Goal: Task Accomplishment & Management: Manage account settings

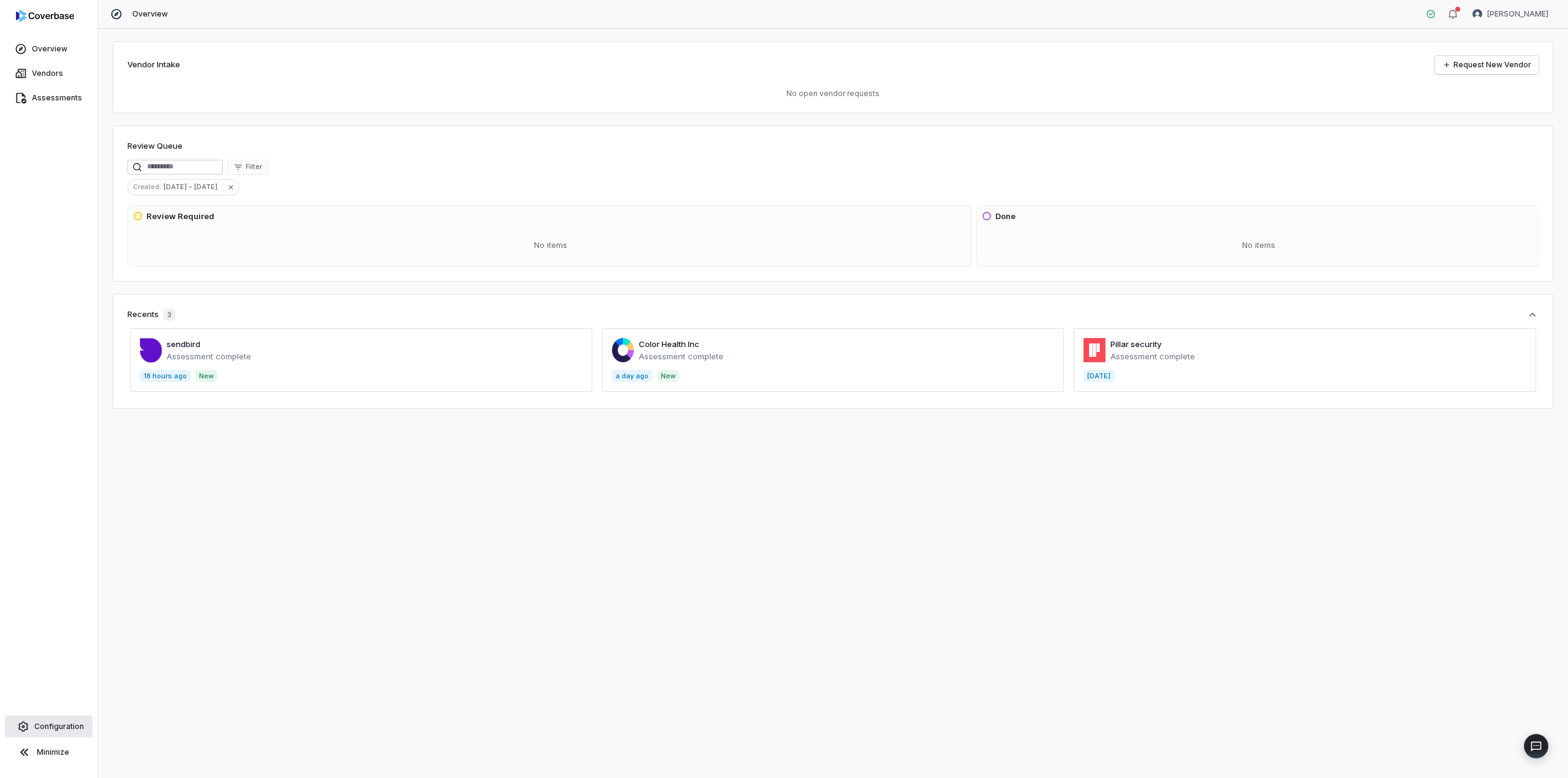
click at [52, 723] on span "Configuration" at bounding box center [59, 726] width 50 height 9
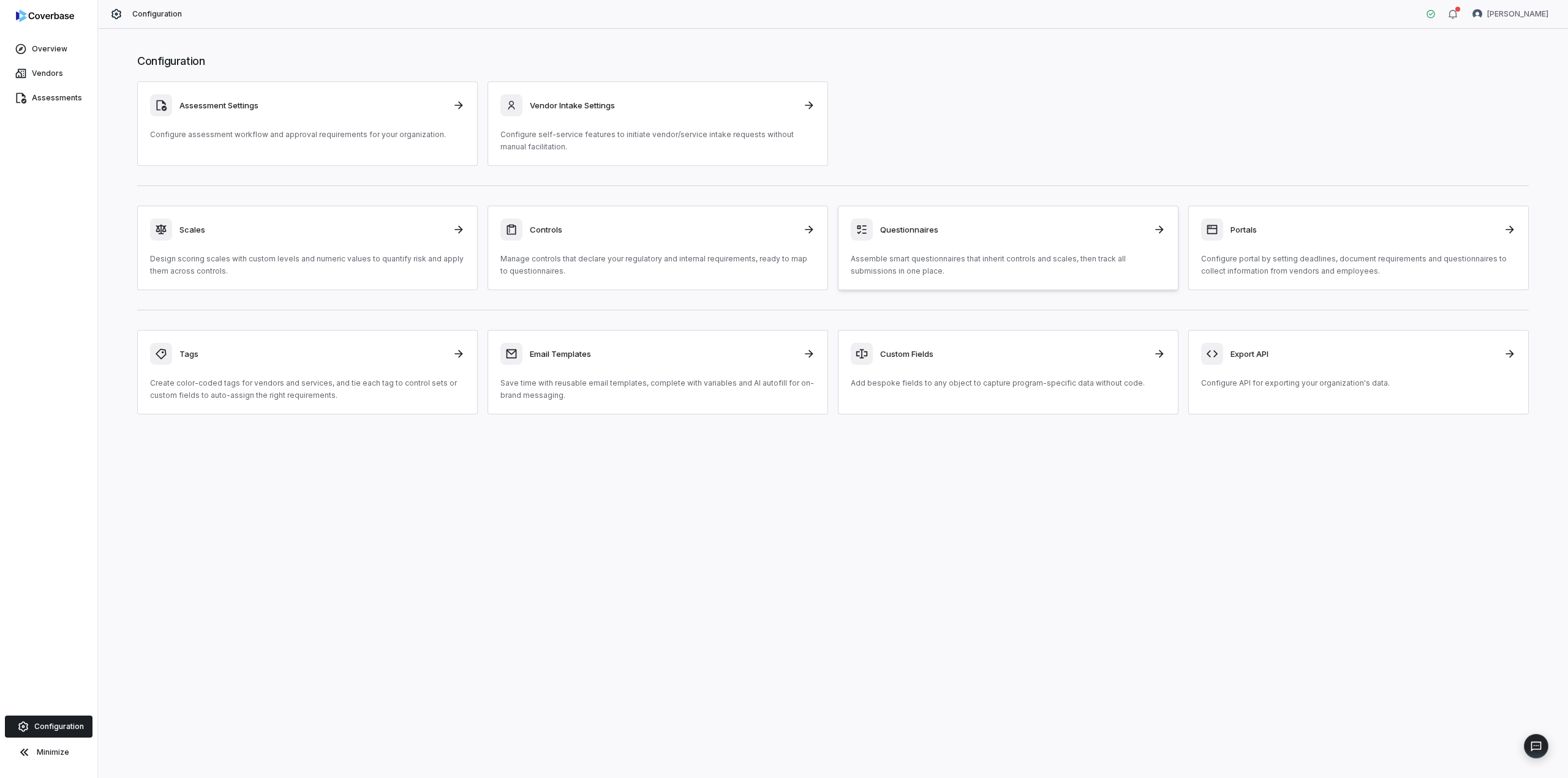
click at [1015, 231] on h3 "Questionnaires" at bounding box center [1013, 229] width 266 height 11
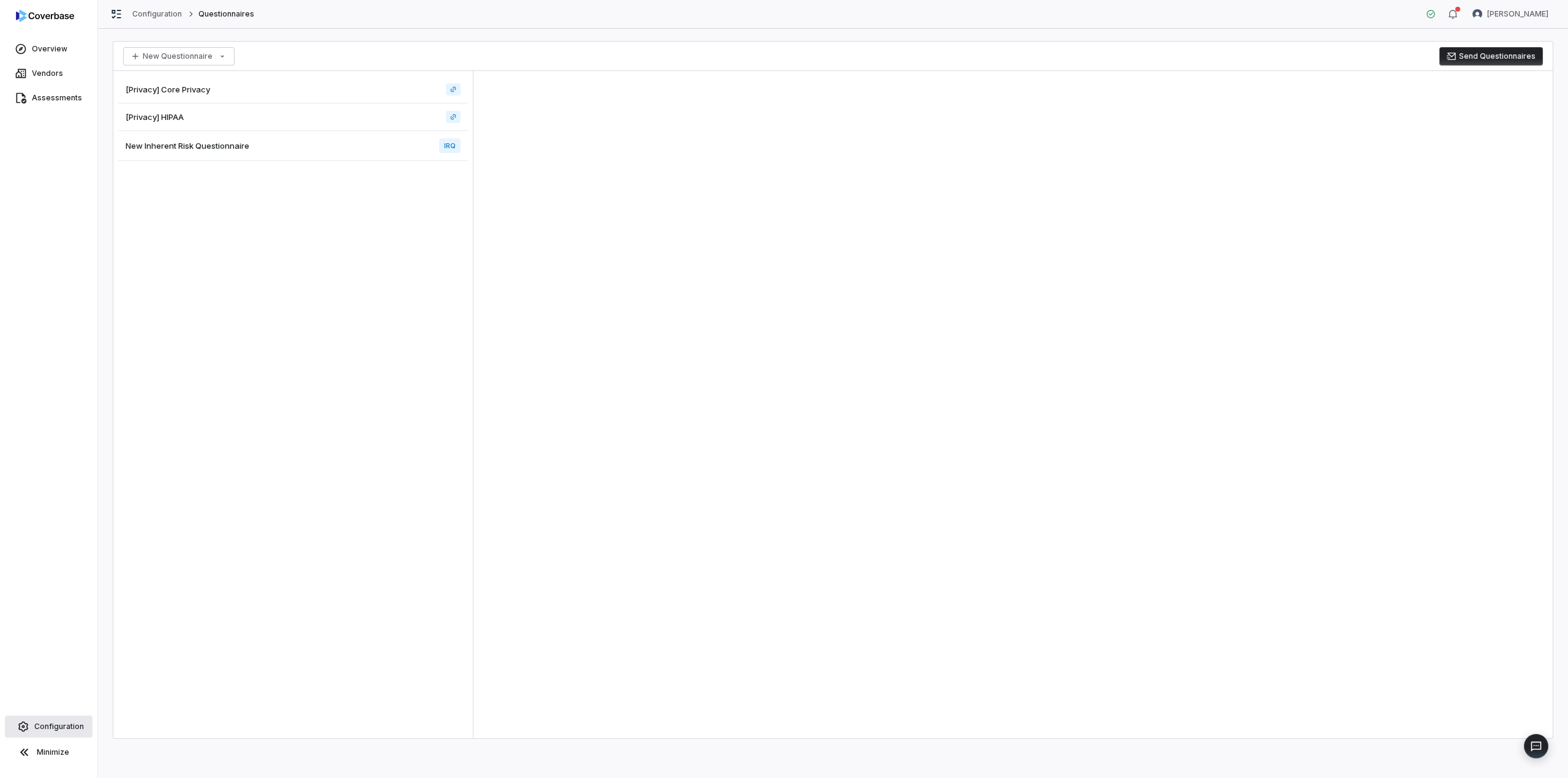
click at [44, 732] on span "Configuration" at bounding box center [59, 726] width 50 height 9
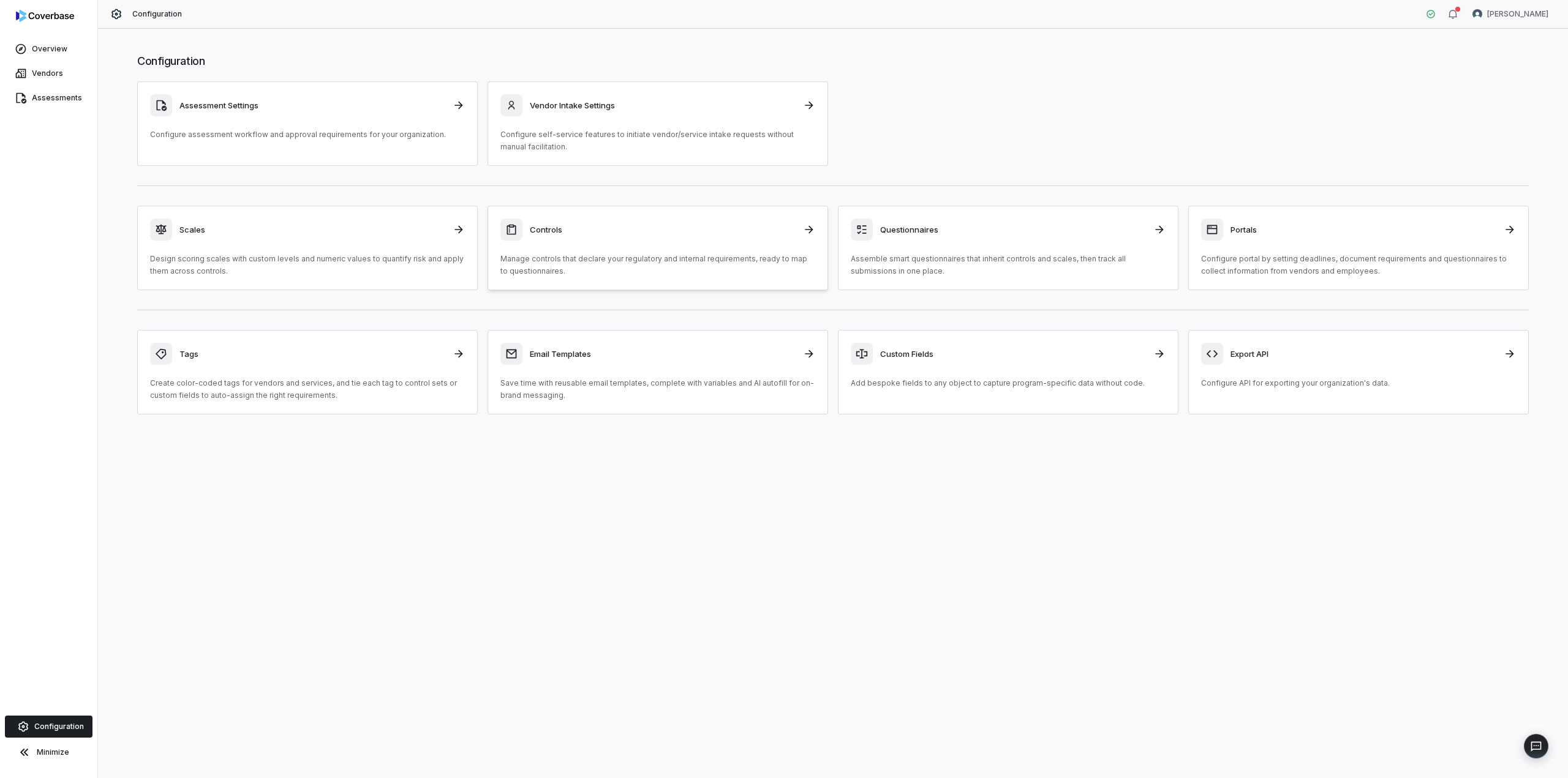
click at [606, 239] on div "Controls" at bounding box center [657, 230] width 315 height 22
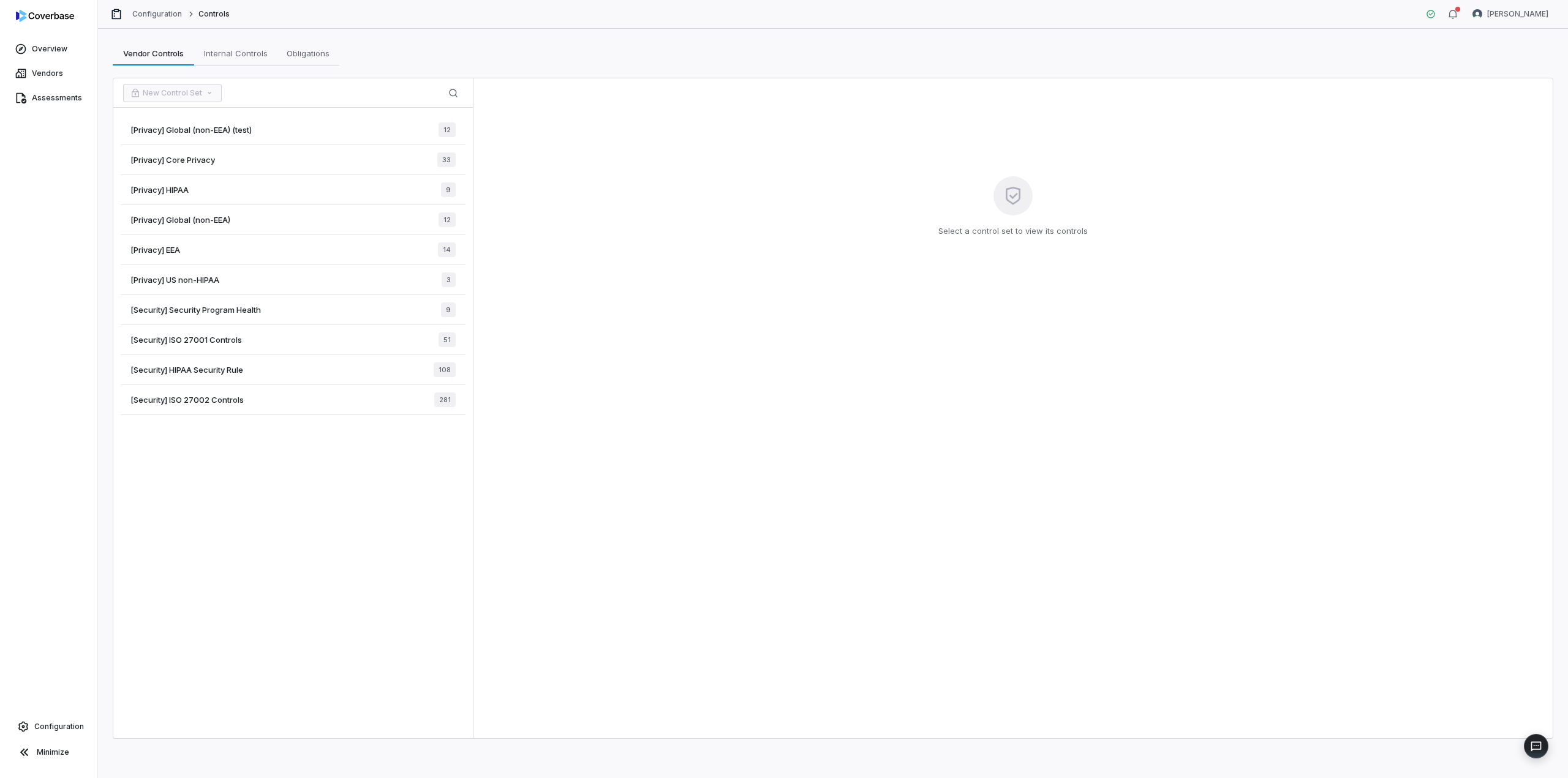
click at [229, 339] on span "[Security] ISO 27001 Controls" at bounding box center [187, 340] width 112 height 11
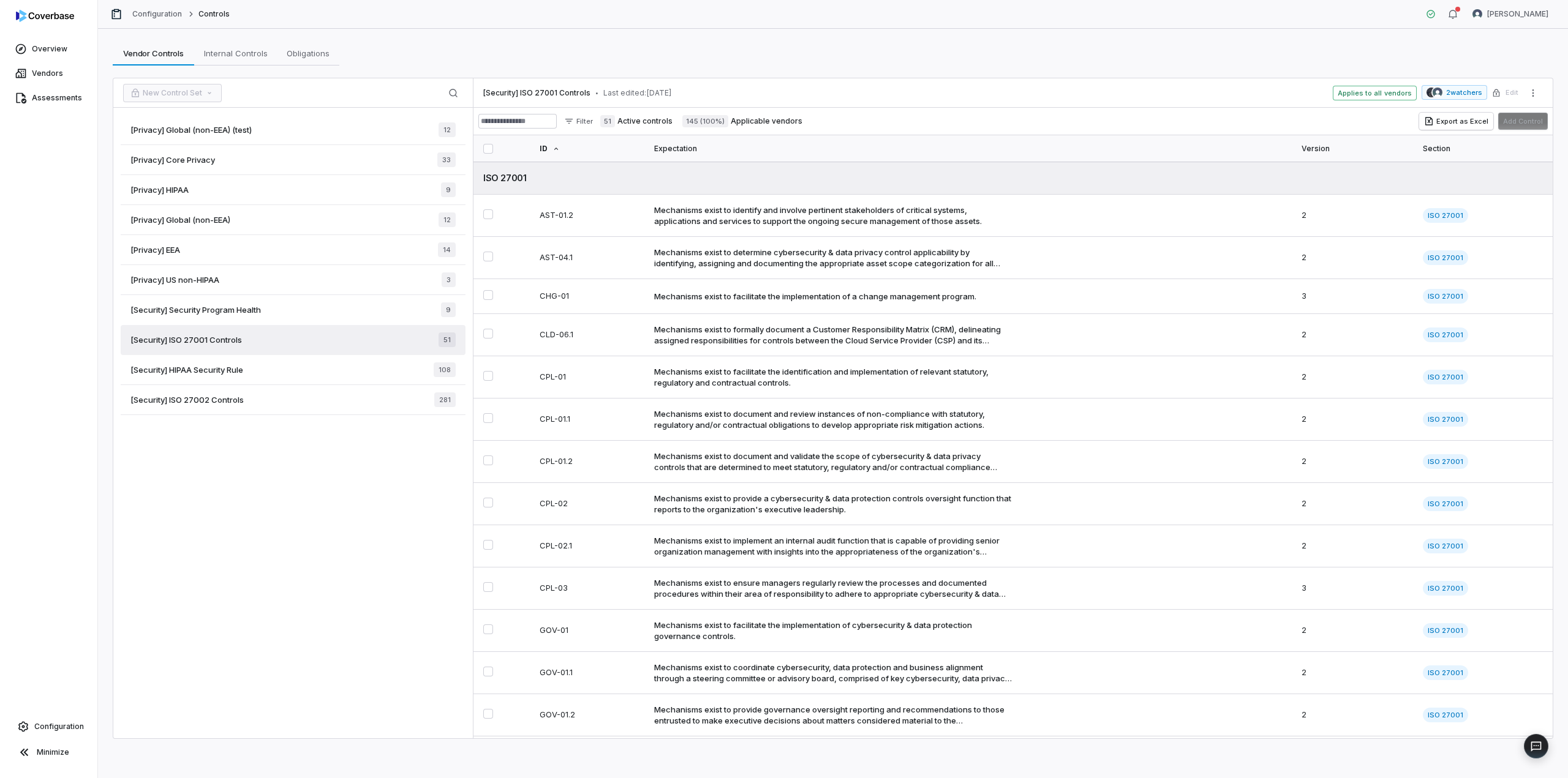
click at [222, 372] on span "[Security] HIPAA Security Rule" at bounding box center [187, 369] width 113 height 11
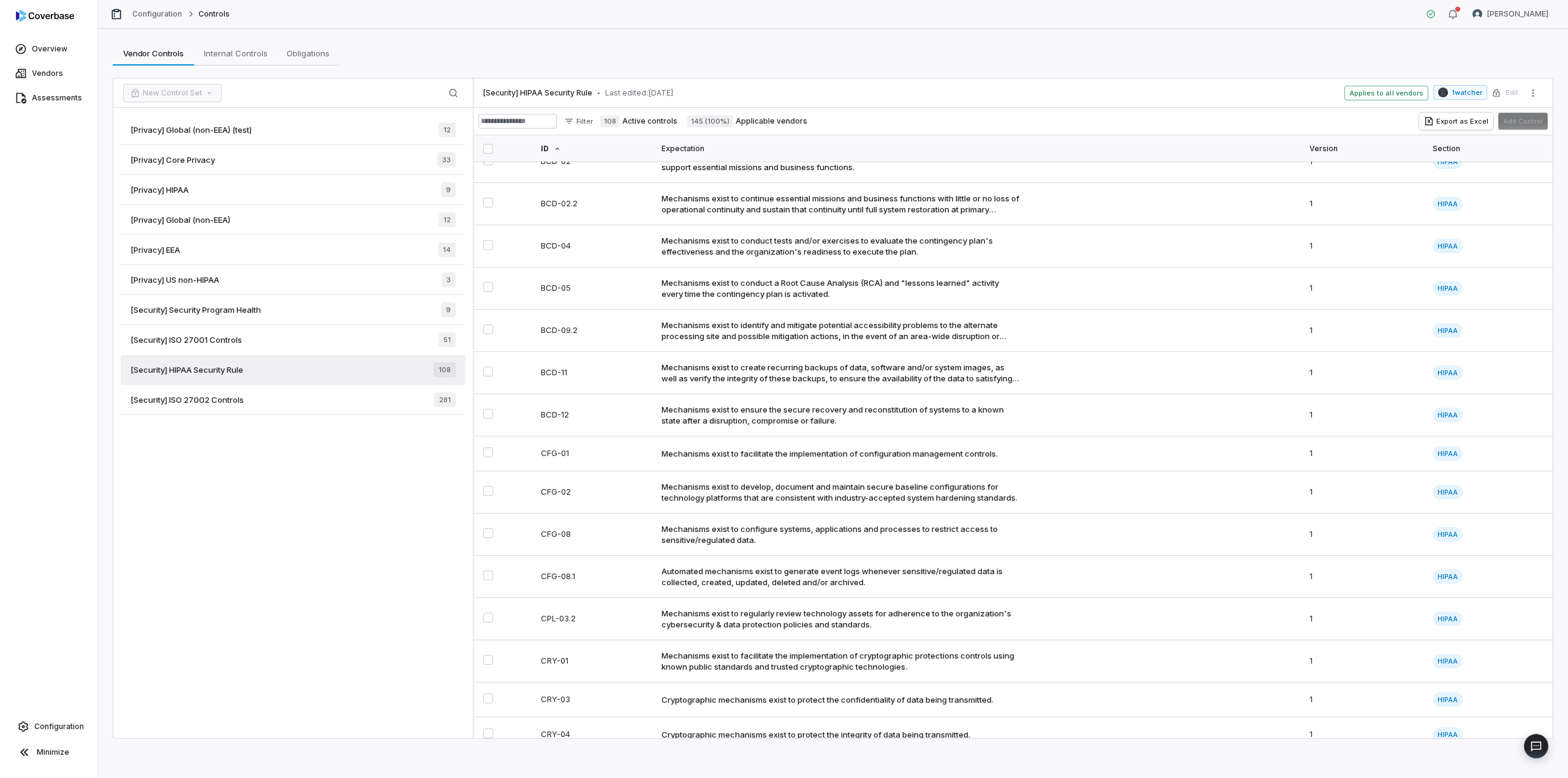
scroll to position [498, 0]
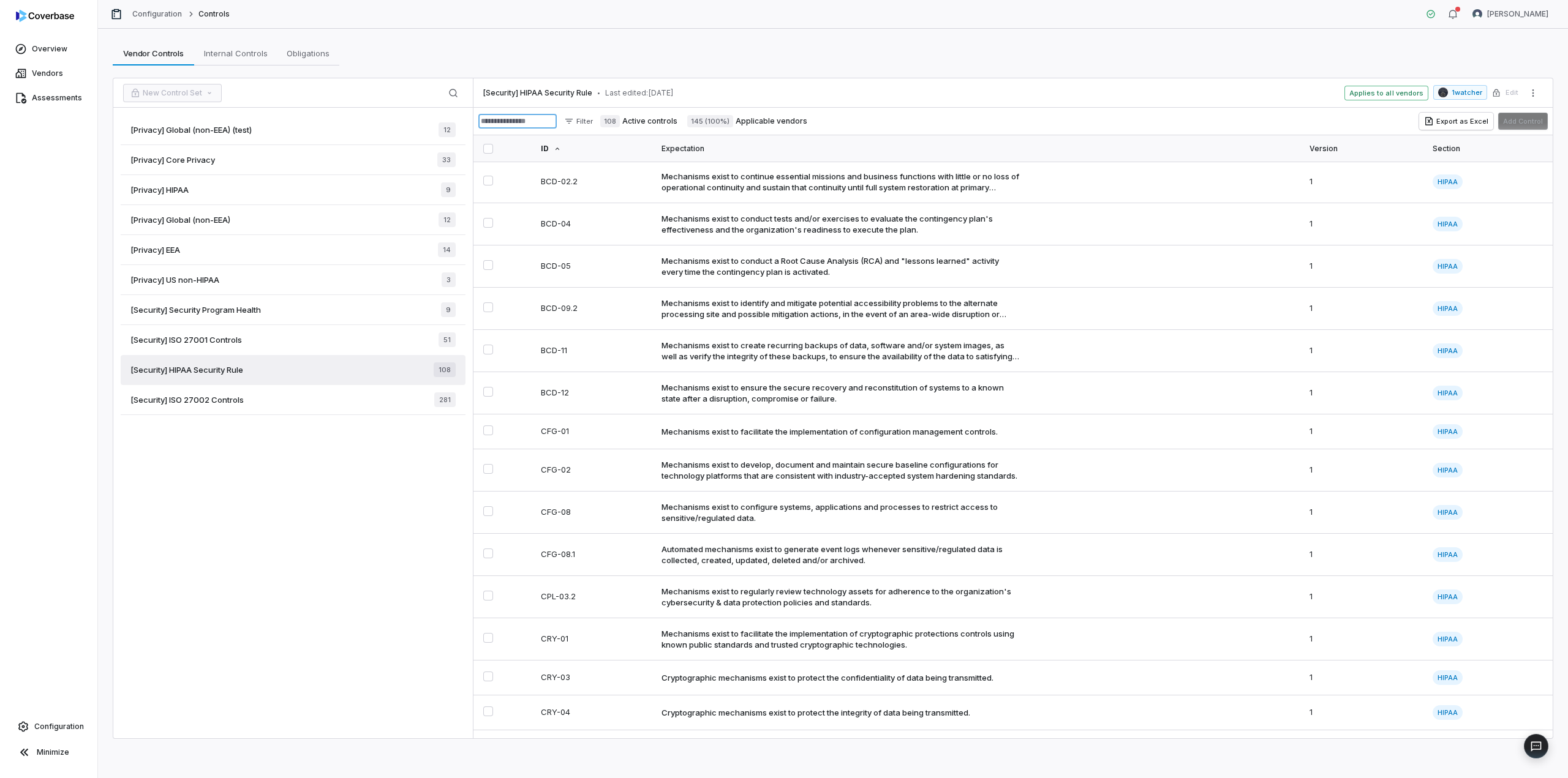
click at [527, 115] on input at bounding box center [517, 120] width 78 height 15
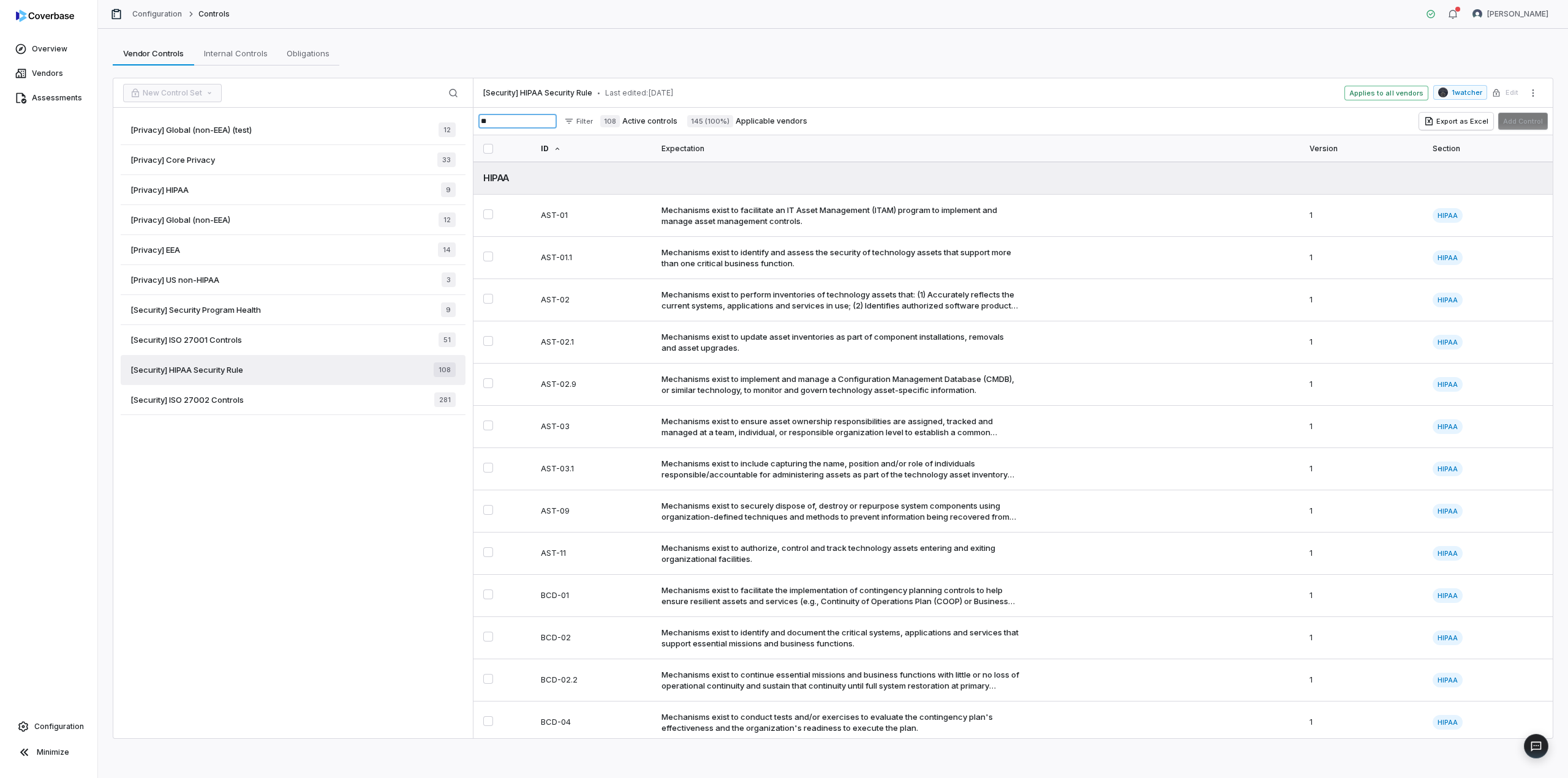
type input "*"
click at [1535, 121] on div "Export as Excel Add Control" at bounding box center [1483, 121] width 128 height 17
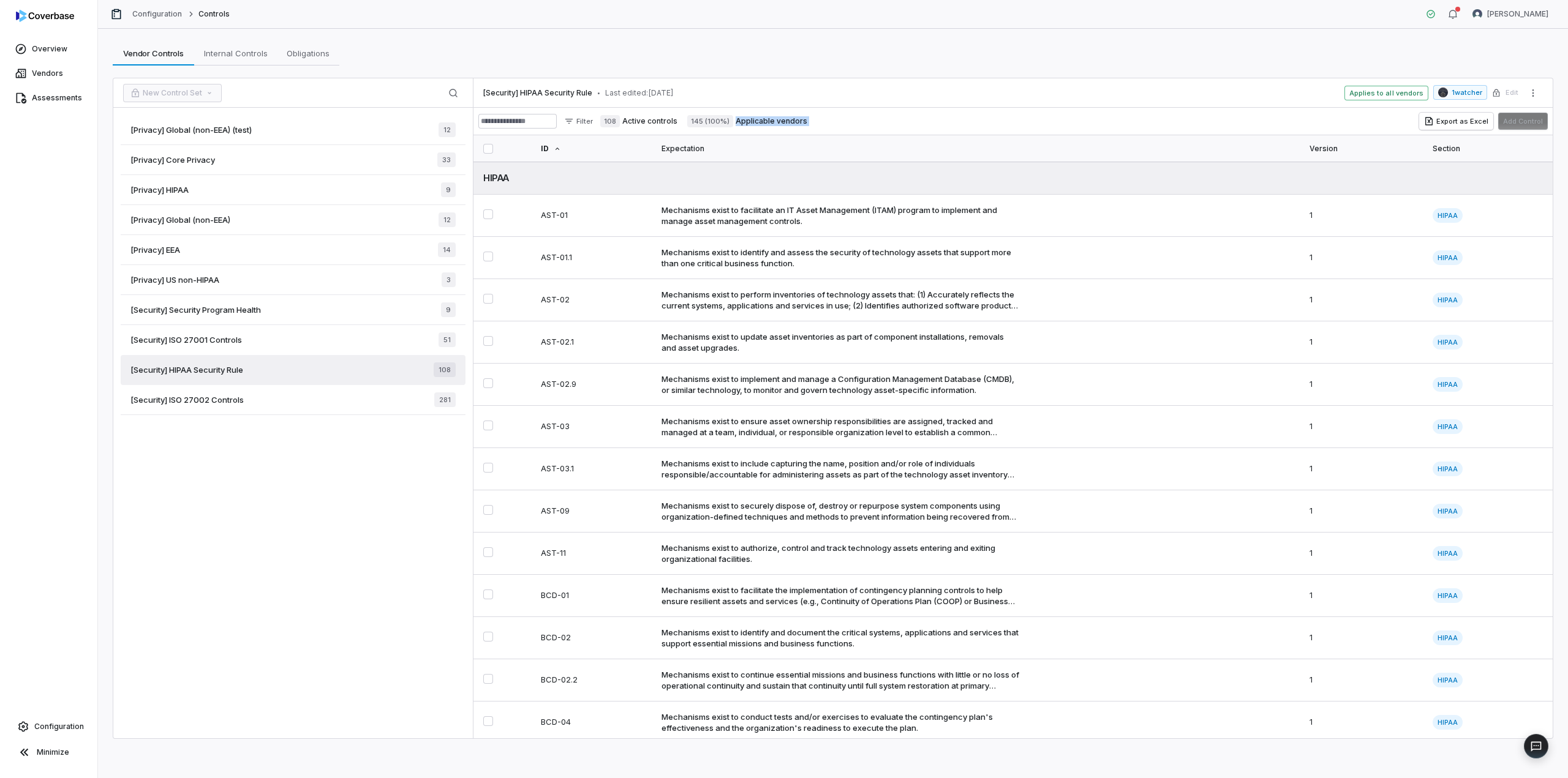
click at [1535, 121] on div "Export as Excel Add Control" at bounding box center [1483, 121] width 128 height 17
click at [1535, 120] on div "Export as Excel Add Control" at bounding box center [1483, 121] width 128 height 17
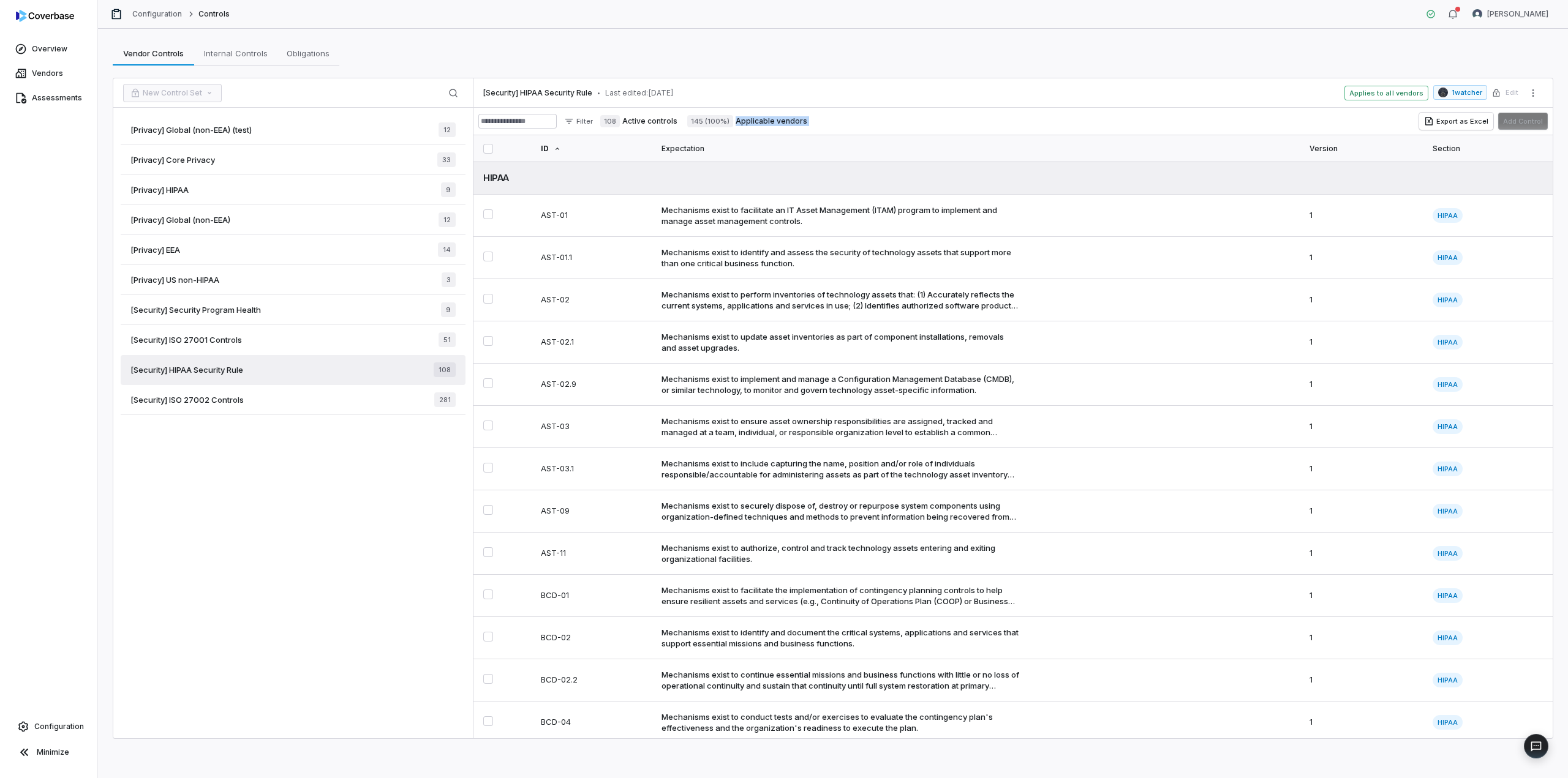
click at [1535, 120] on div "Export as Excel Add Control" at bounding box center [1483, 121] width 128 height 17
click at [1531, 91] on icon "More actions" at bounding box center [1532, 92] width 9 height 9
click at [1532, 90] on icon "More actions" at bounding box center [1532, 92] width 9 height 9
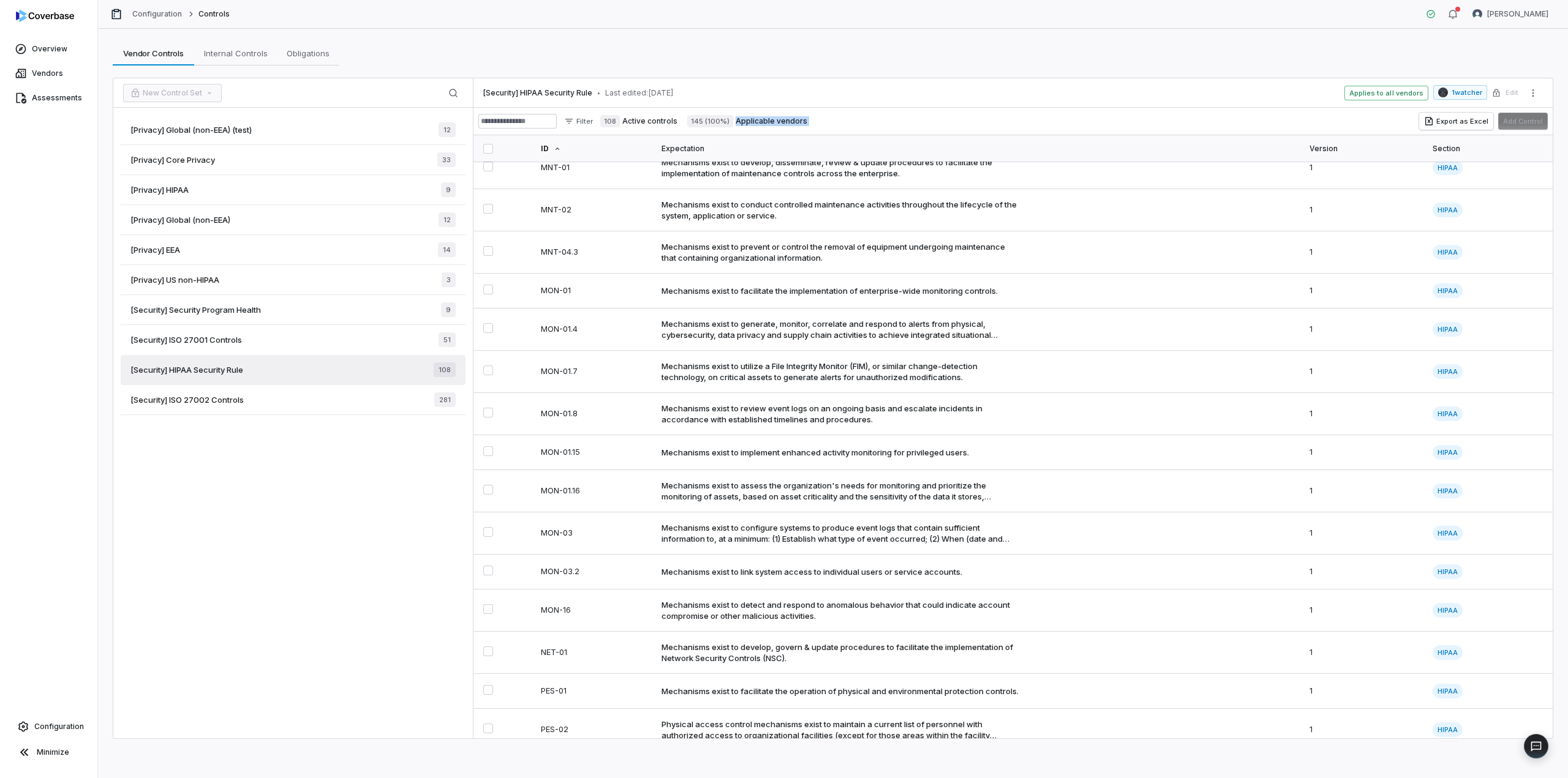
scroll to position [2831, 0]
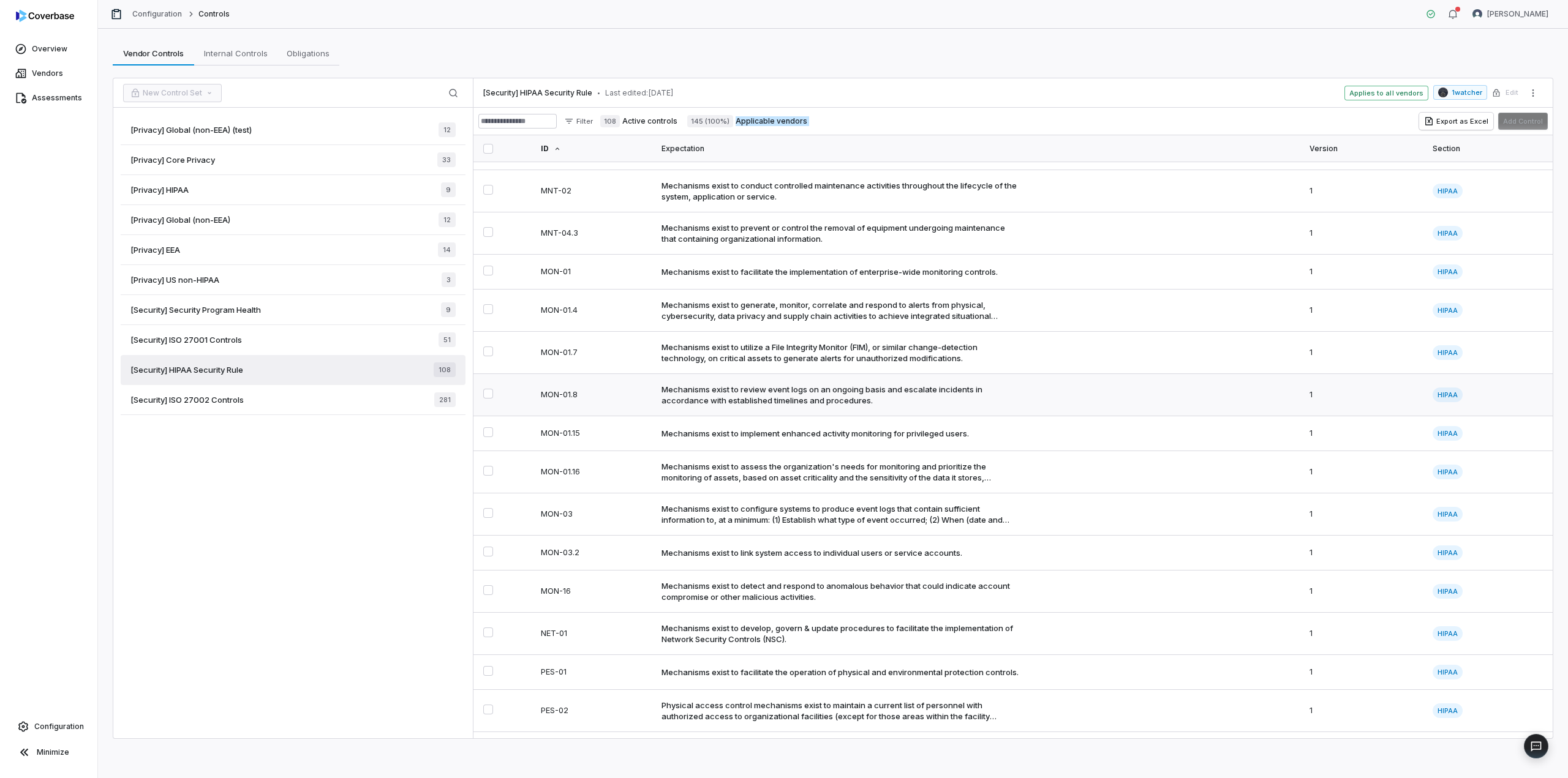
click at [602, 399] on td "MON-01.8" at bounding box center [594, 395] width 120 height 42
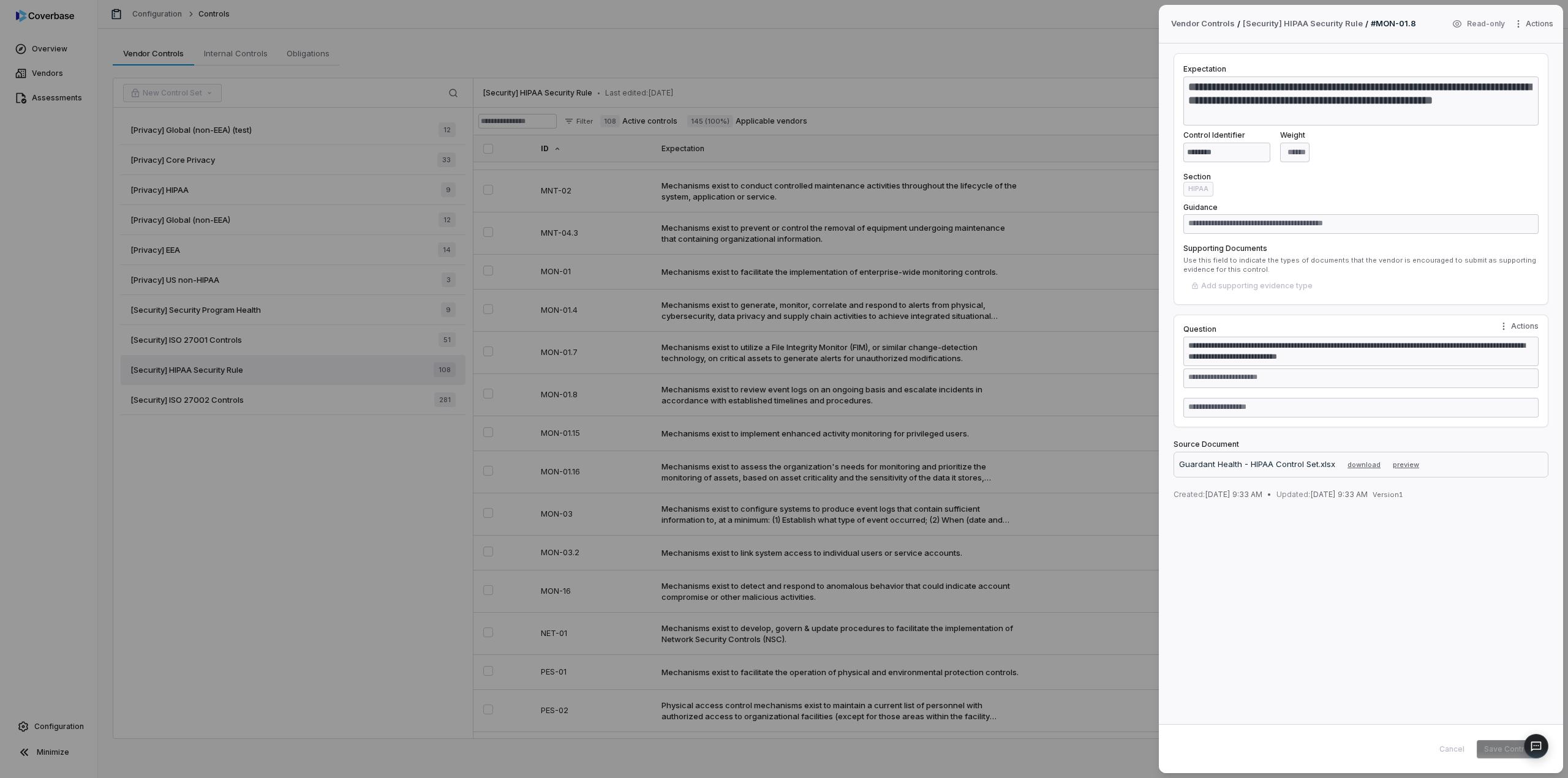
type textarea "*"
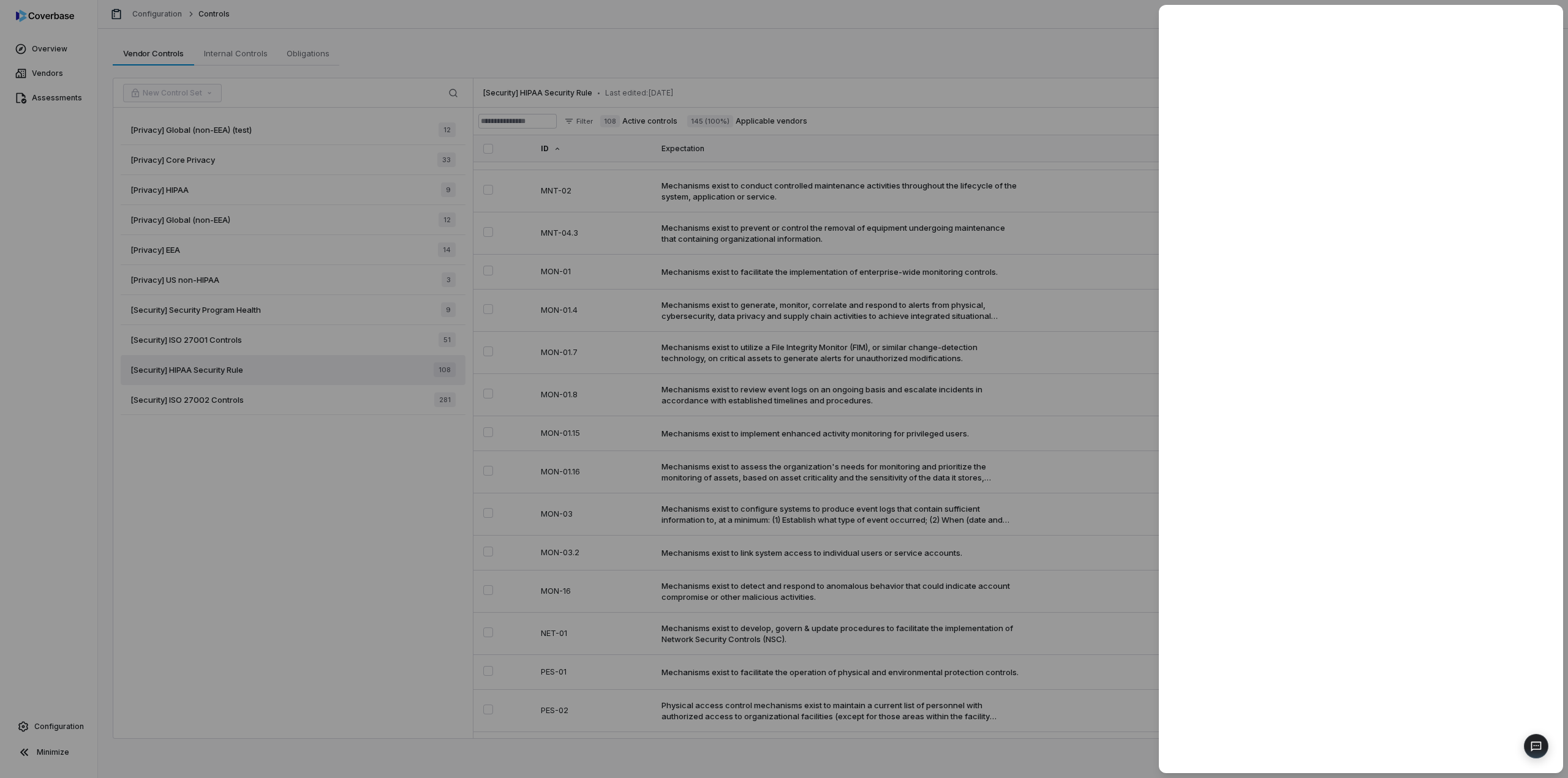
click at [1114, 36] on div at bounding box center [784, 389] width 1568 height 778
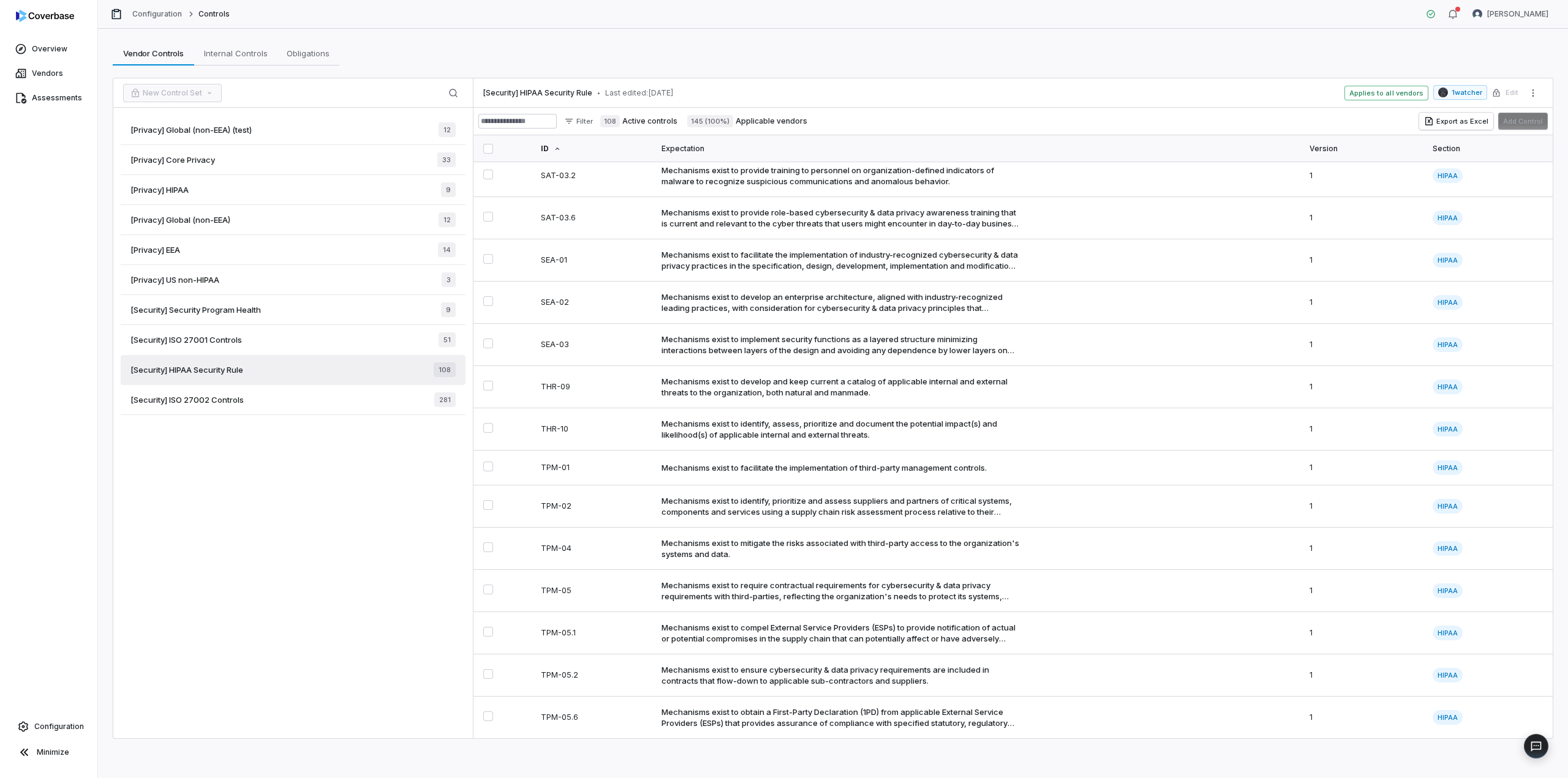
scroll to position [3923, 0]
